Goal: Find specific page/section: Find specific page/section

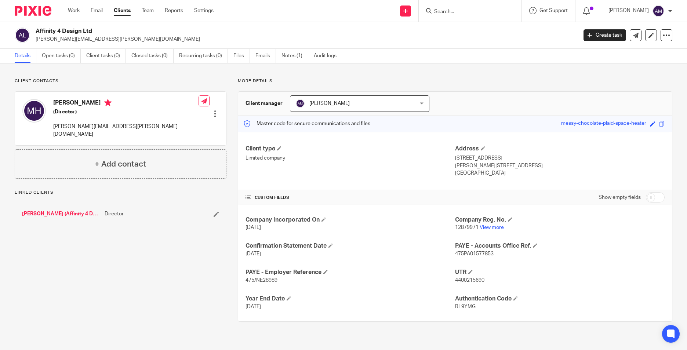
click at [469, 11] on input "Search" at bounding box center [466, 12] width 66 height 7
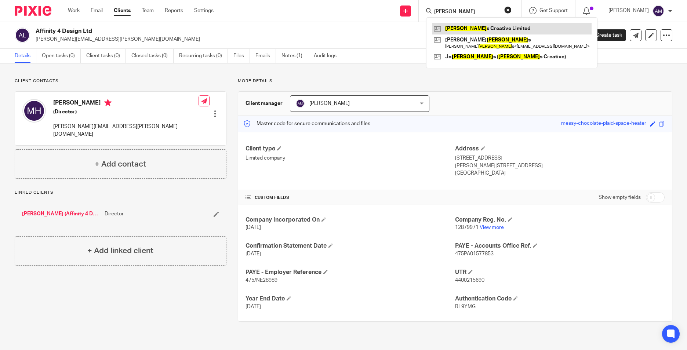
type input "[PERSON_NAME]"
click at [510, 28] on link at bounding box center [512, 28] width 160 height 11
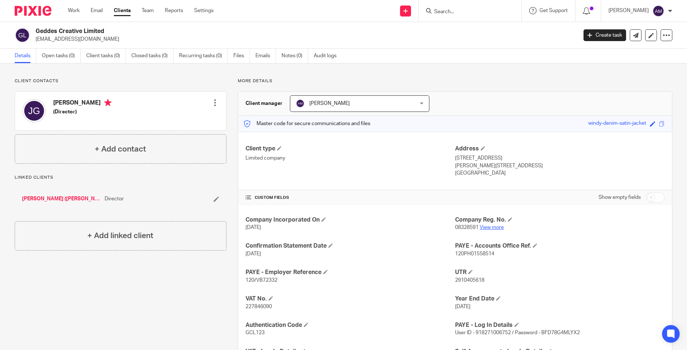
click at [489, 229] on link "View more" at bounding box center [491, 227] width 24 height 5
